Goal: Task Accomplishment & Management: Complete application form

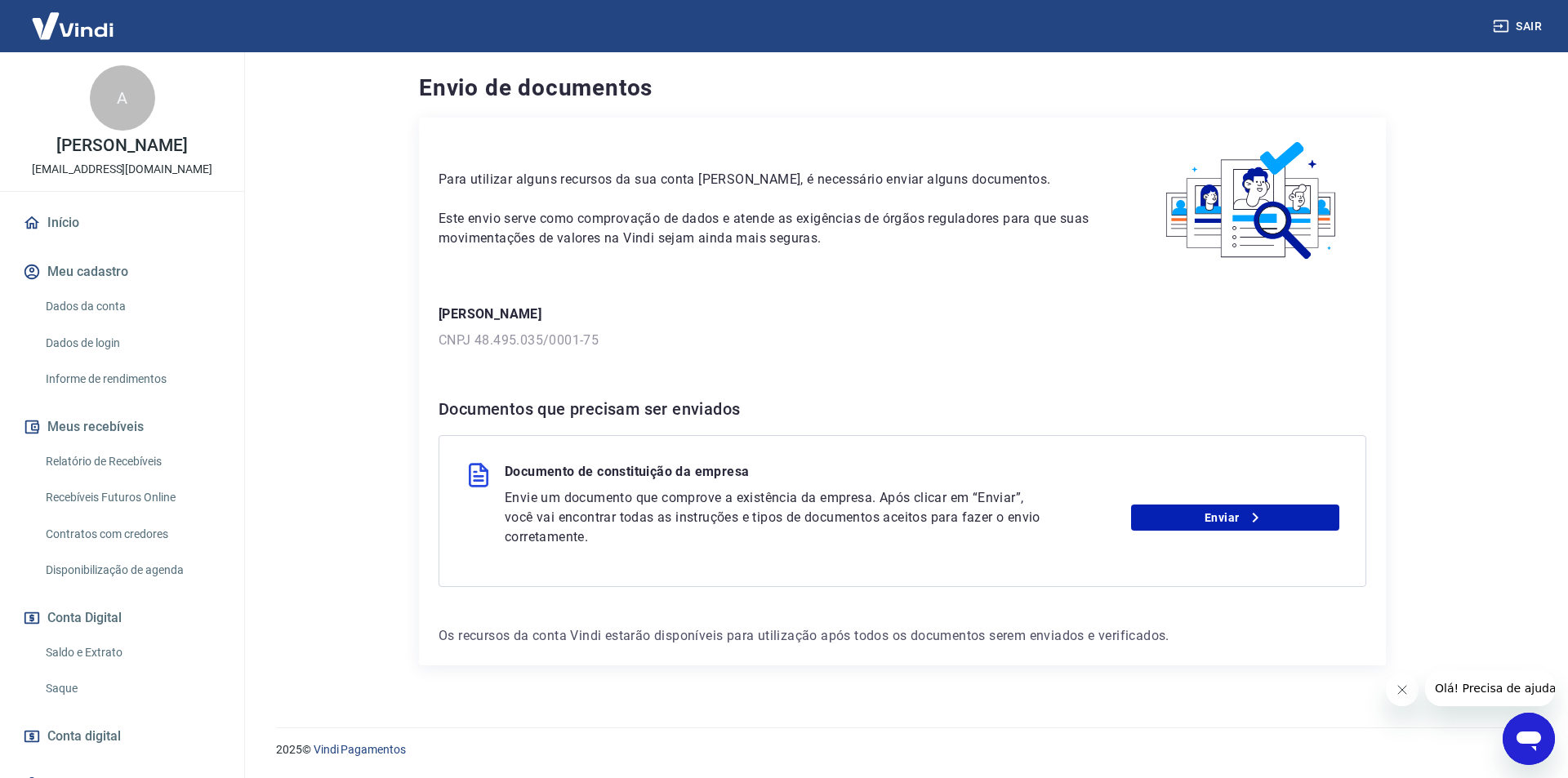
click at [649, 516] on p "Envie um documento que comprove a existência da empresa. Após clicar em “Enviar…" at bounding box center [776, 517] width 543 height 59
click at [681, 470] on p "Documento de constituição da empresa" at bounding box center [627, 475] width 244 height 26
drag, startPoint x: 1268, startPoint y: 525, endPoint x: 1259, endPoint y: 523, distance: 9.2
click at [1266, 524] on link "Enviar" at bounding box center [1236, 518] width 209 height 26
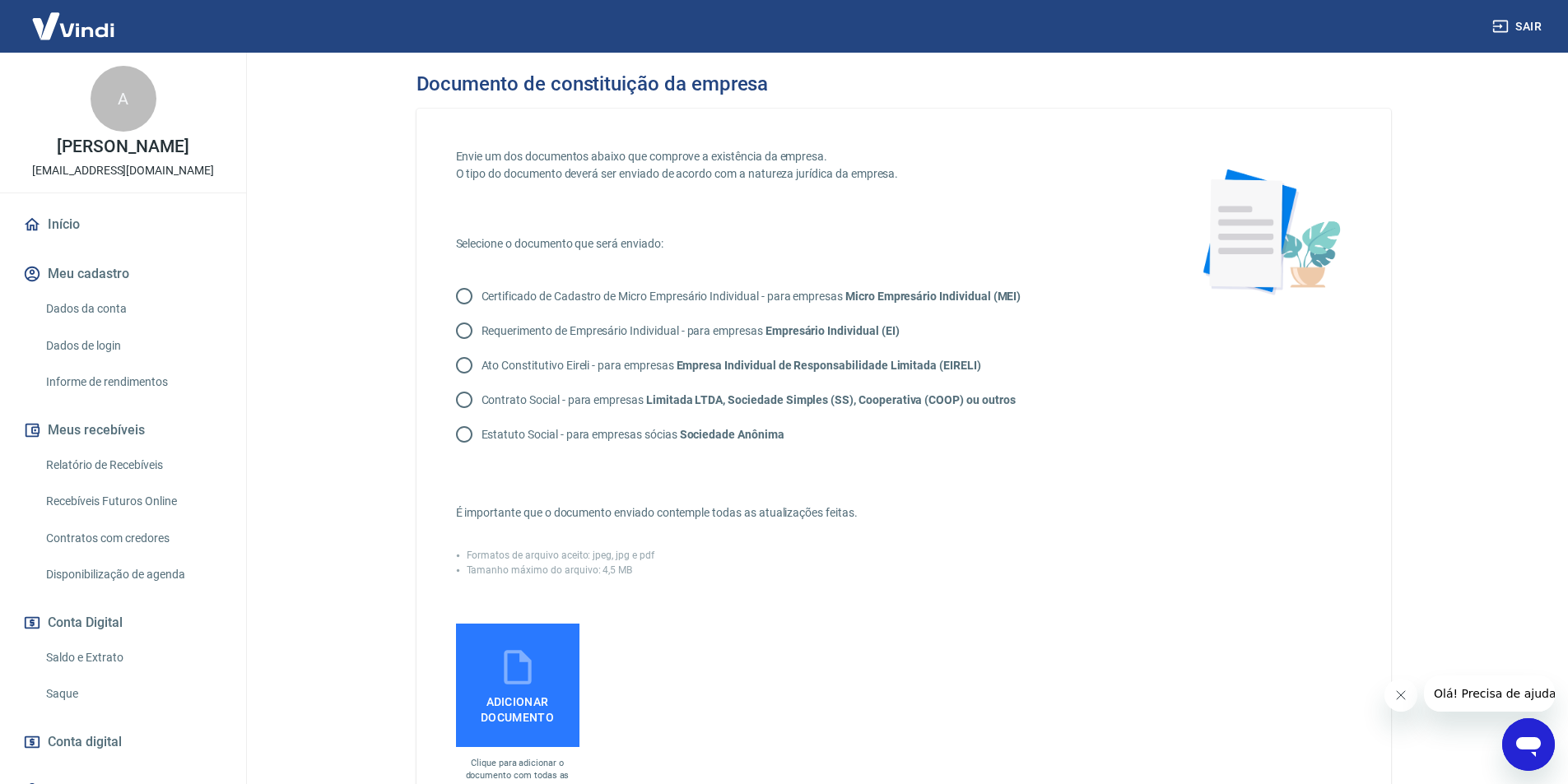
click at [462, 400] on input "Contrato Social - para empresas Limitada LTDA, Sociedade Simples (SS), Cooperat…" at bounding box center [464, 400] width 34 height 34
radio input "true"
click at [505, 673] on icon at bounding box center [518, 667] width 27 height 34
click at [0, 0] on input "Adicionar documento" at bounding box center [0, 0] width 0 height 0
click at [513, 672] on icon at bounding box center [518, 667] width 41 height 41
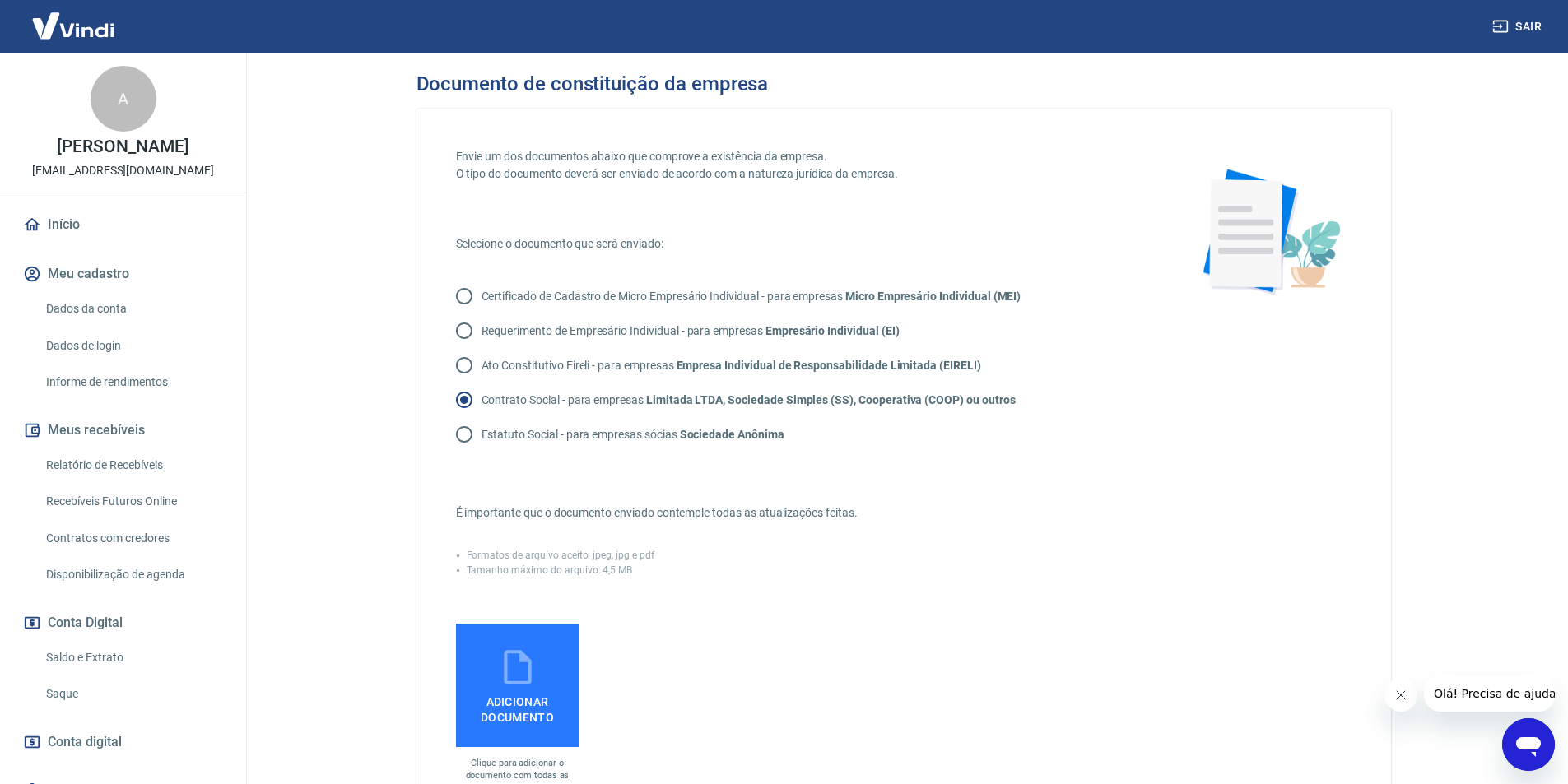
click at [0, 0] on input "Adicionar documento" at bounding box center [0, 0] width 0 height 0
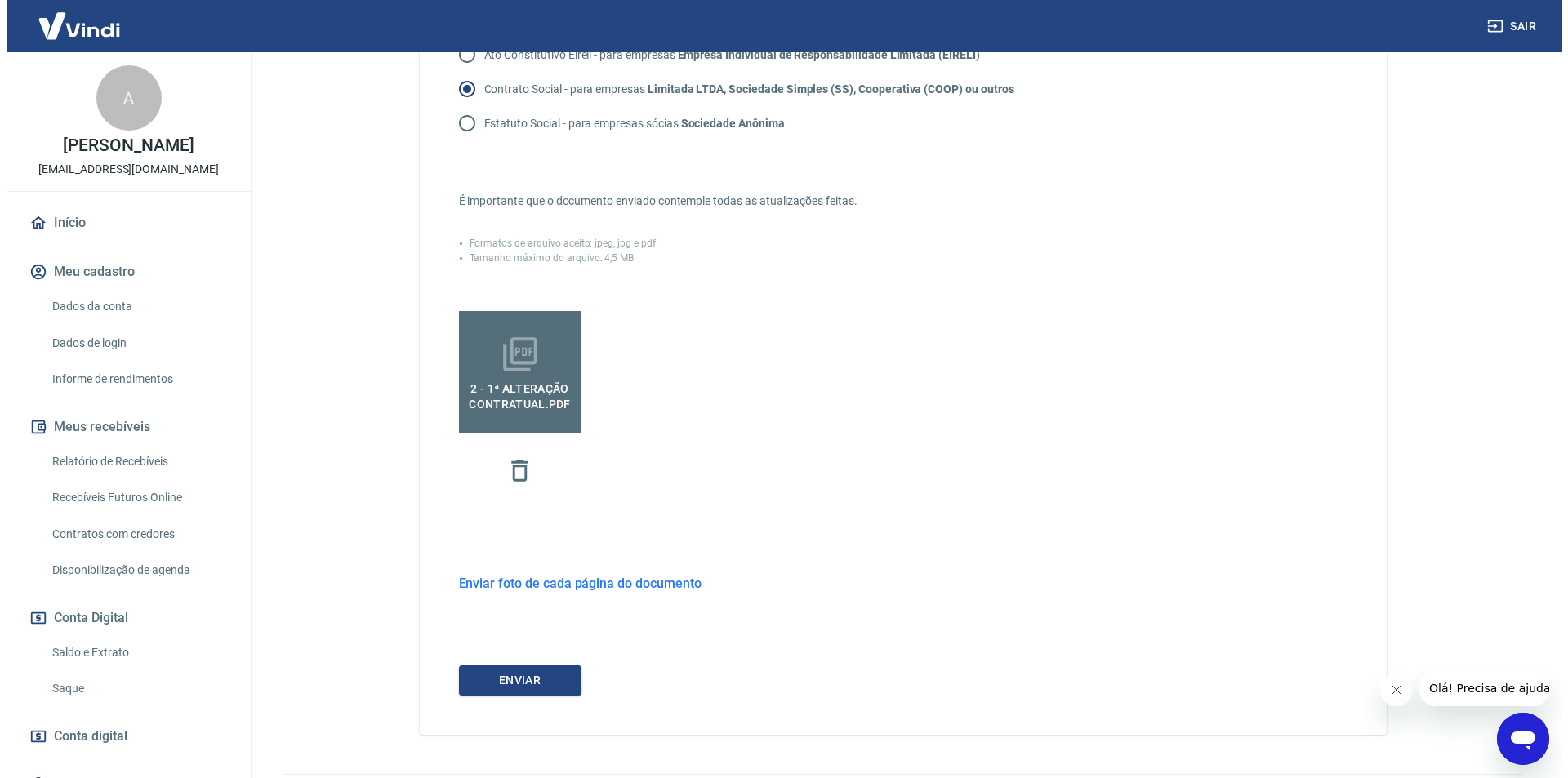
scroll to position [355, 0]
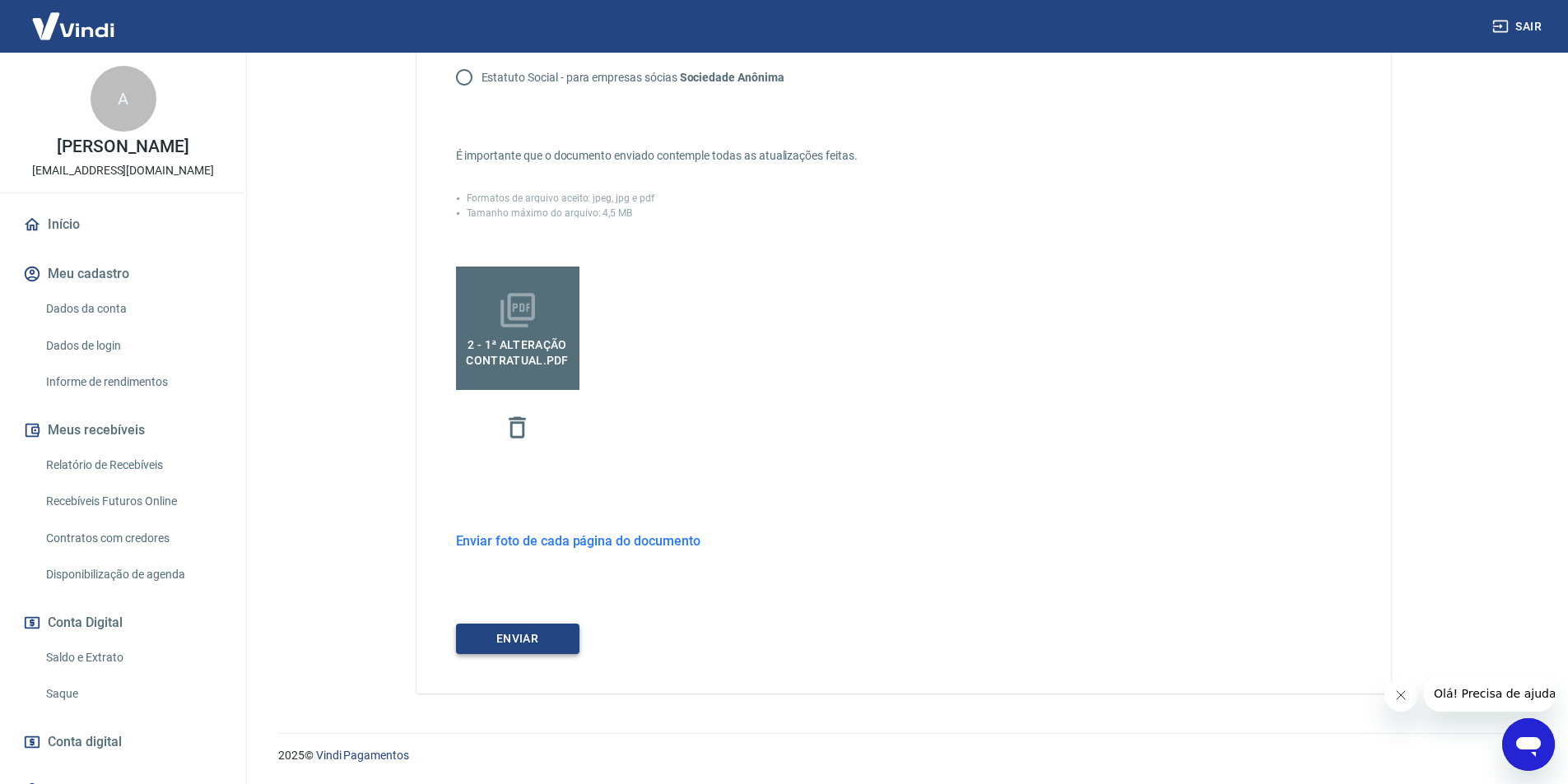
click at [528, 634] on button "ENVIAR" at bounding box center [518, 639] width 123 height 31
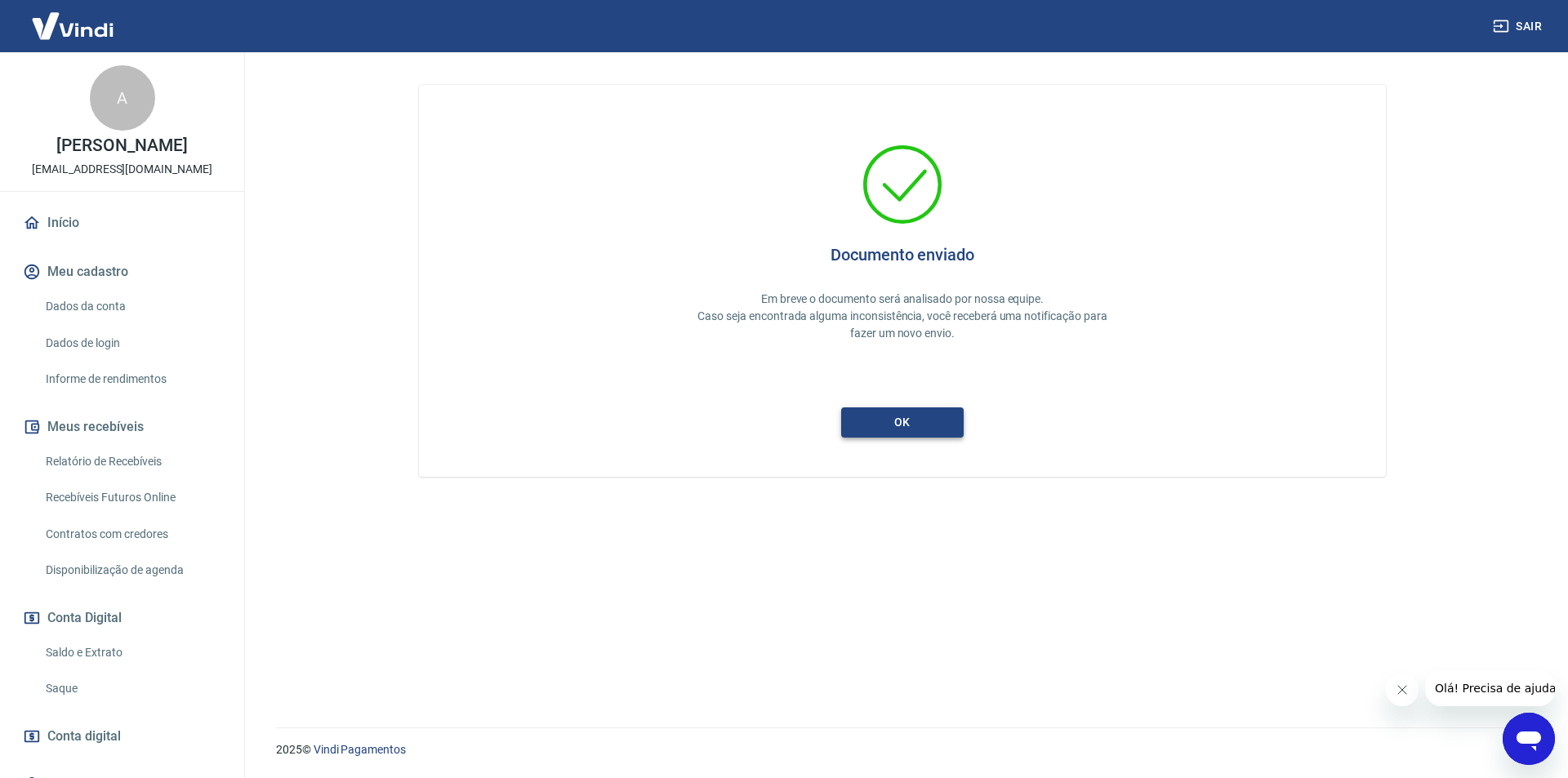
click at [920, 414] on button "ok" at bounding box center [902, 423] width 122 height 31
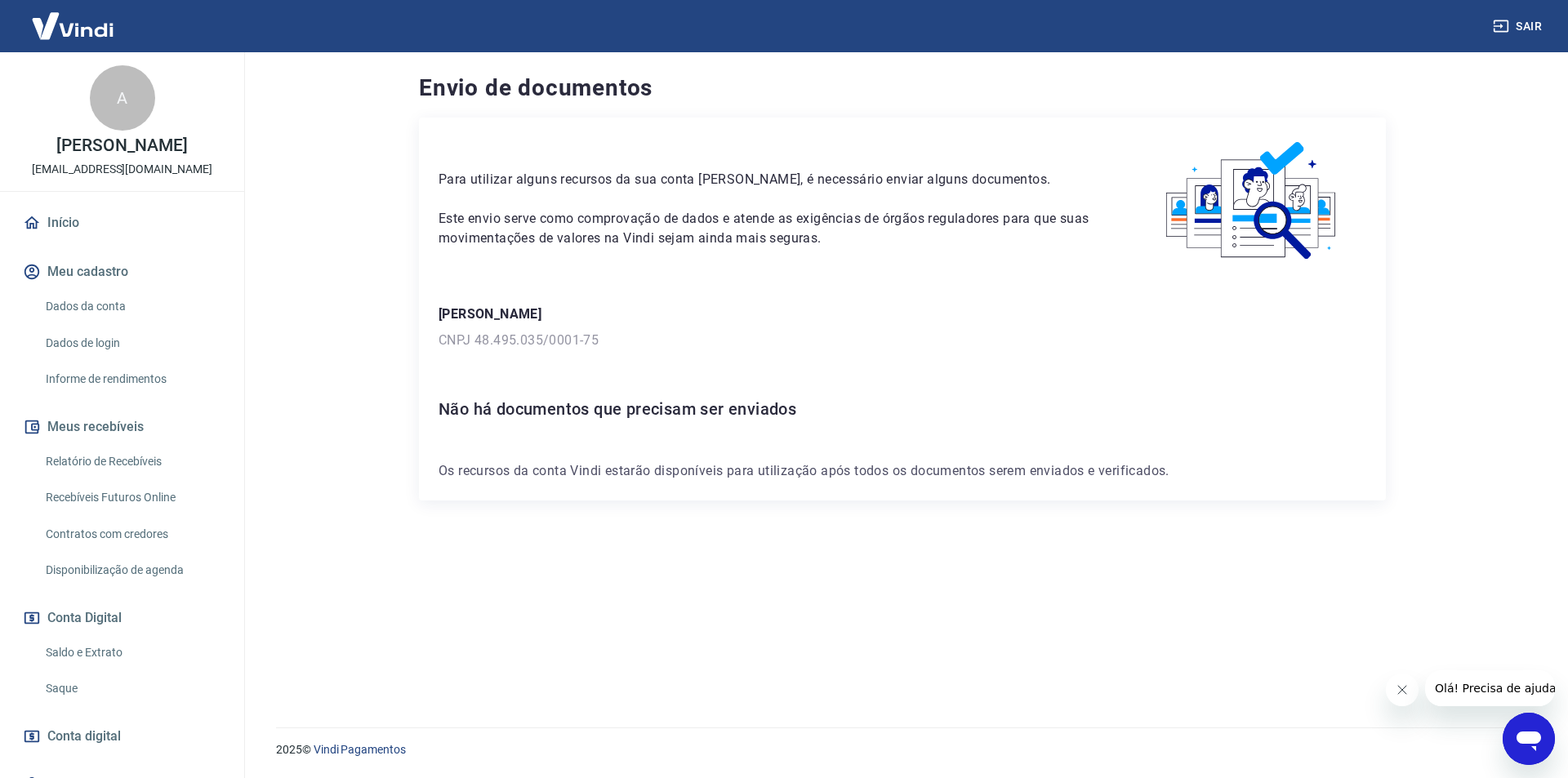
click at [98, 304] on link "Dados da conta" at bounding box center [132, 306] width 185 height 33
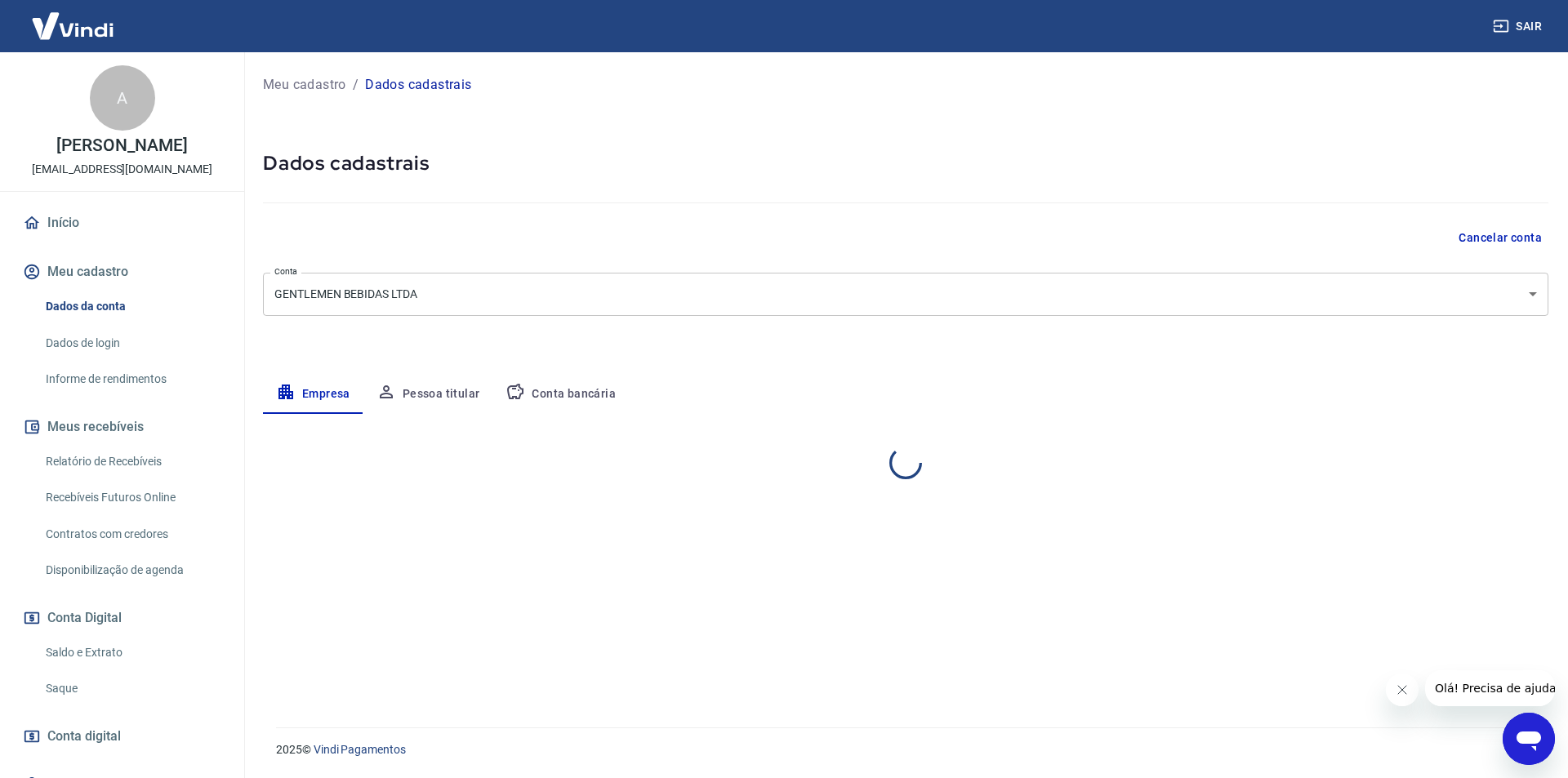
select select "SC"
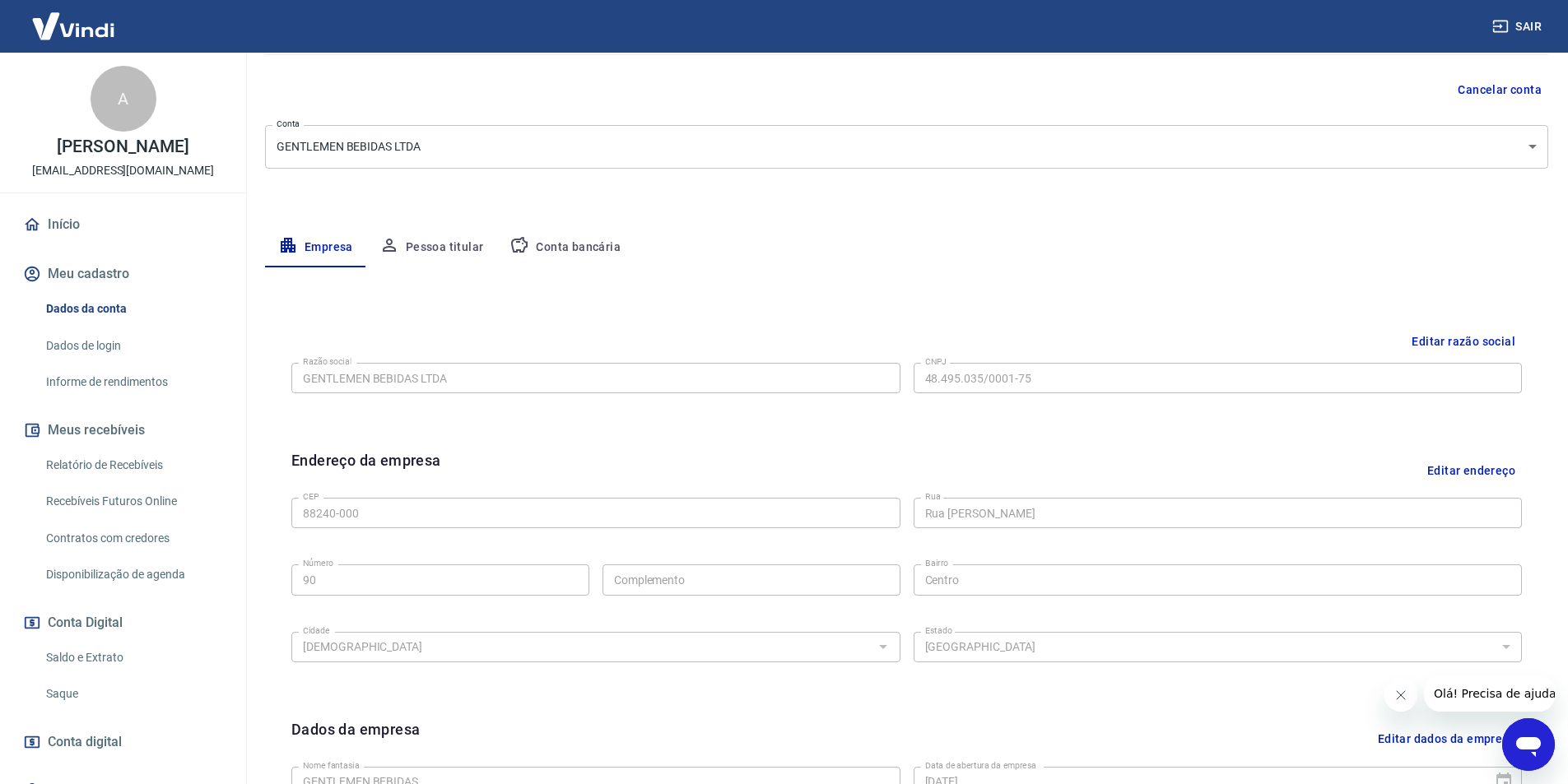
scroll to position [165, 0]
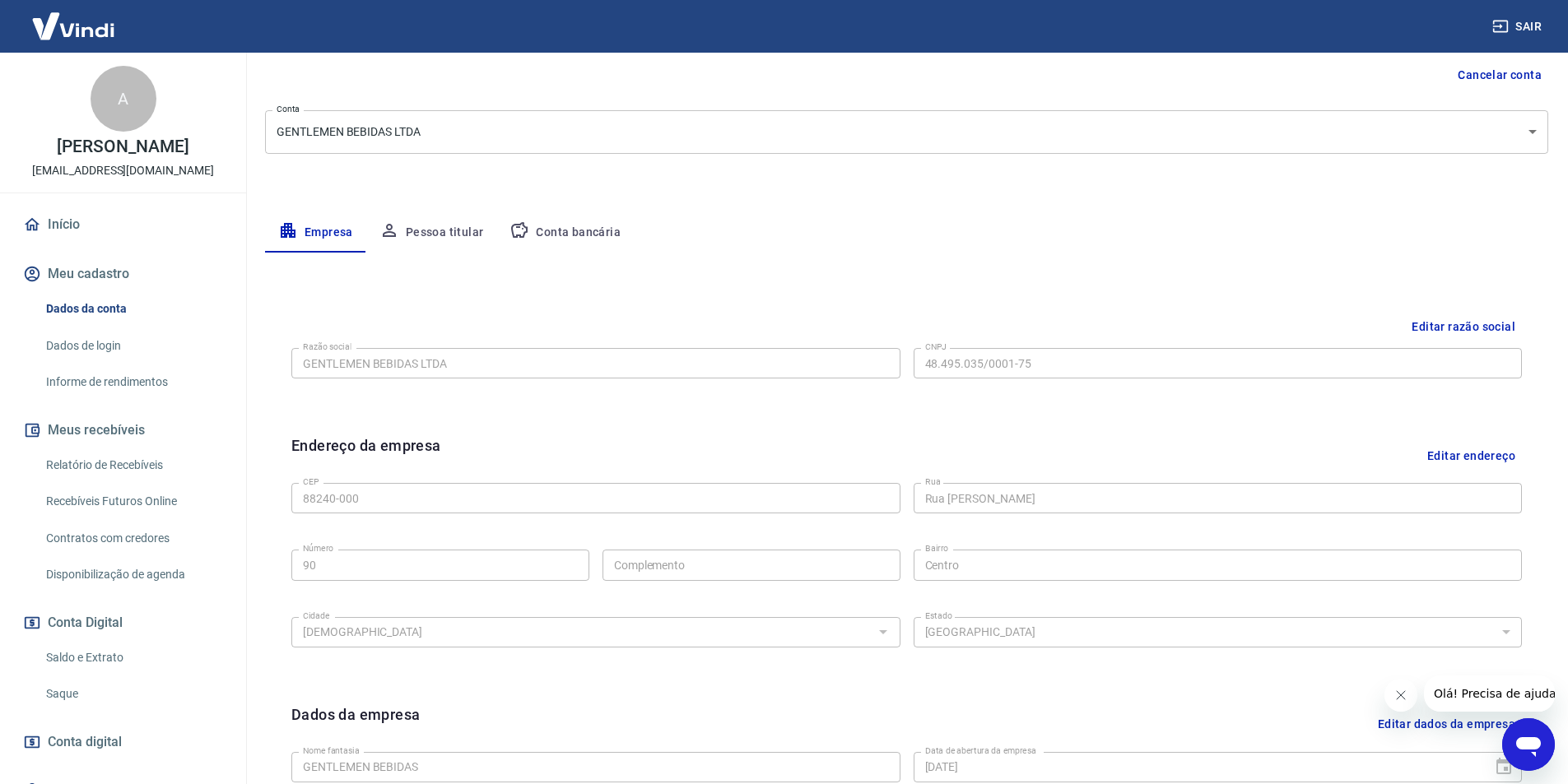
click at [77, 344] on link "Dados de login" at bounding box center [133, 345] width 187 height 33
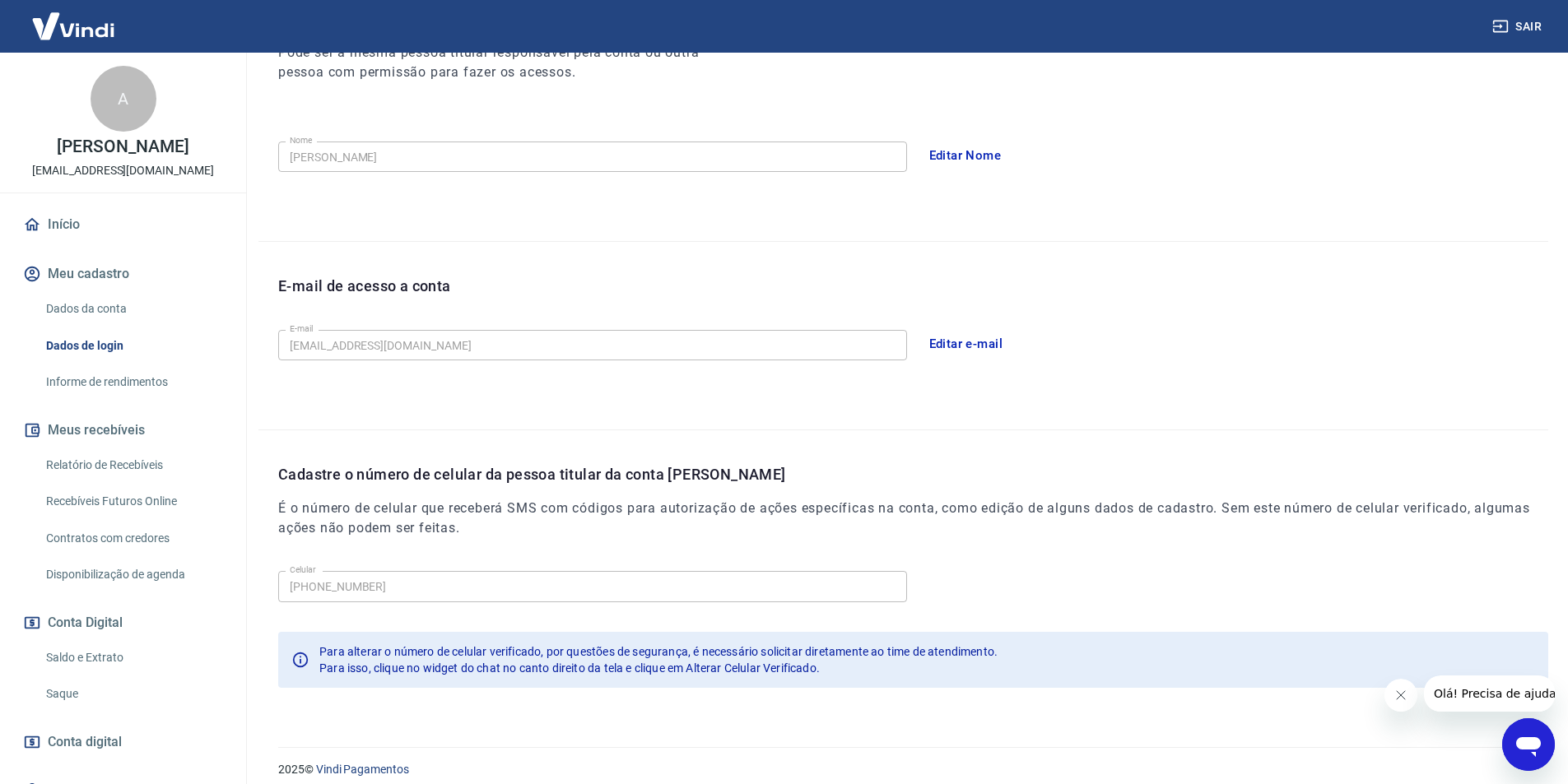
scroll to position [270, 0]
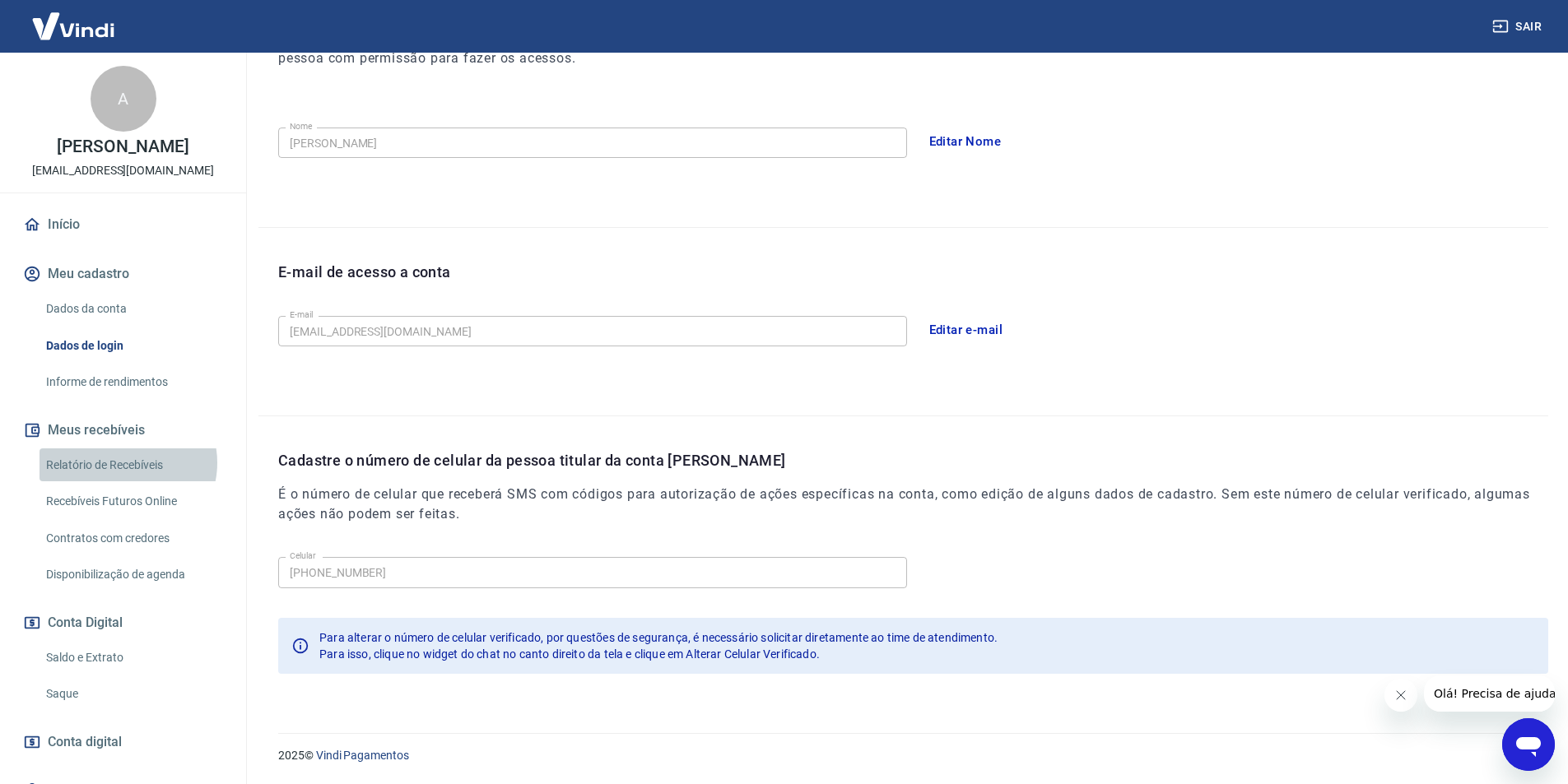
click at [123, 463] on link "Relatório de Recebíveis" at bounding box center [133, 464] width 187 height 33
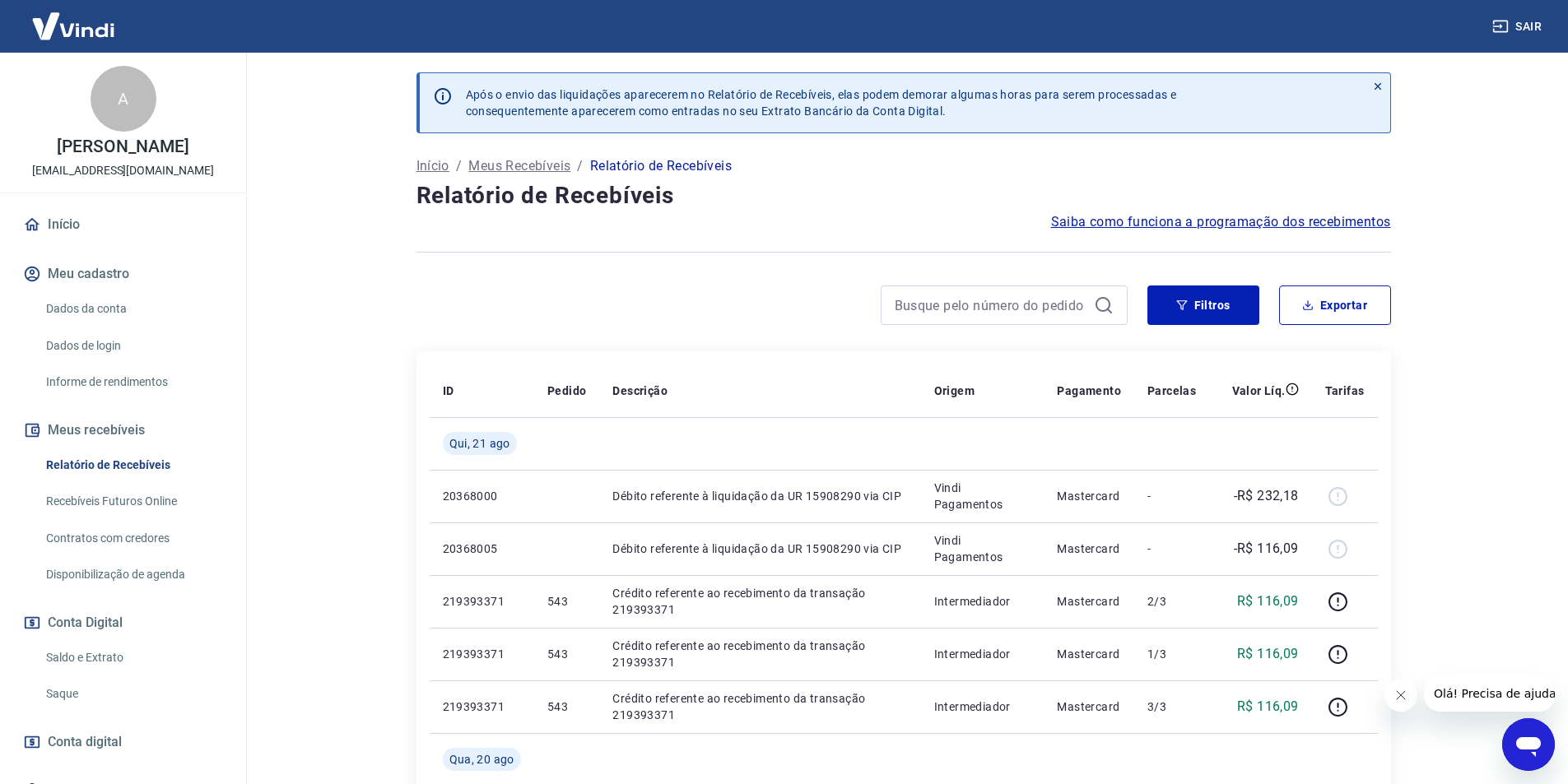
click at [106, 500] on link "Recebíveis Futuros Online" at bounding box center [133, 501] width 187 height 33
